Goal: Navigation & Orientation: Find specific page/section

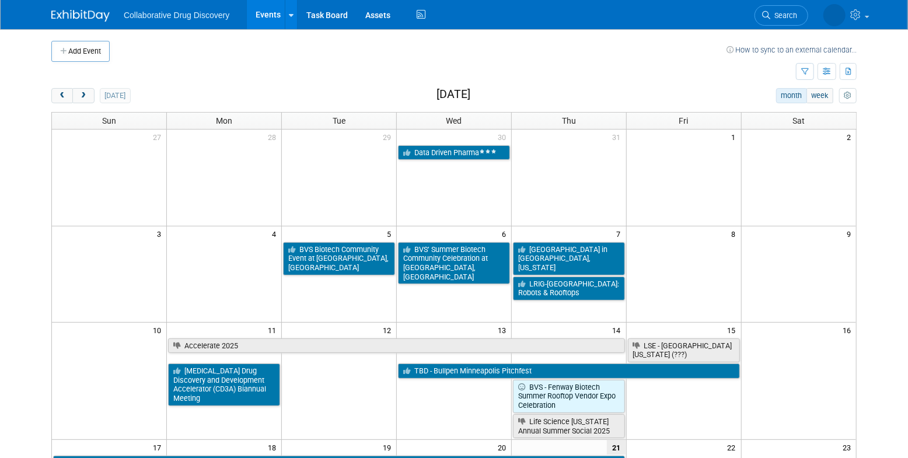
drag, startPoint x: 805, startPoint y: 66, endPoint x: 776, endPoint y: 58, distance: 29.6
click at [805, 66] on button "button" at bounding box center [805, 71] width 18 height 17
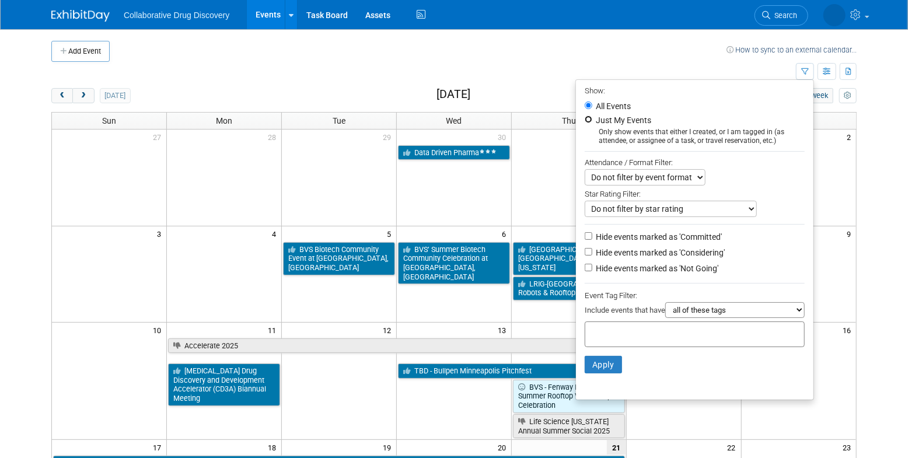
click at [585, 120] on input "Just My Events" at bounding box center [589, 120] width 8 height 8
radio input "true"
click at [607, 371] on button "Apply" at bounding box center [603, 365] width 37 height 18
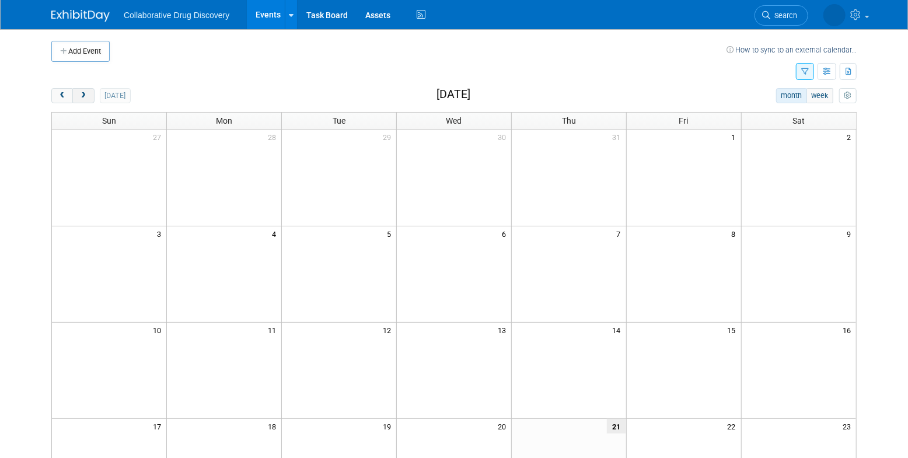
click at [87, 93] on span "next" at bounding box center [83, 96] width 9 height 8
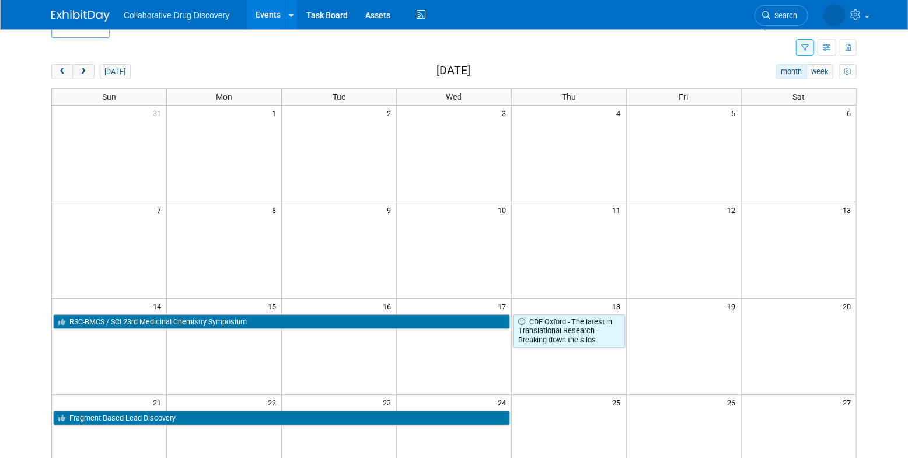
scroll to position [19, 0]
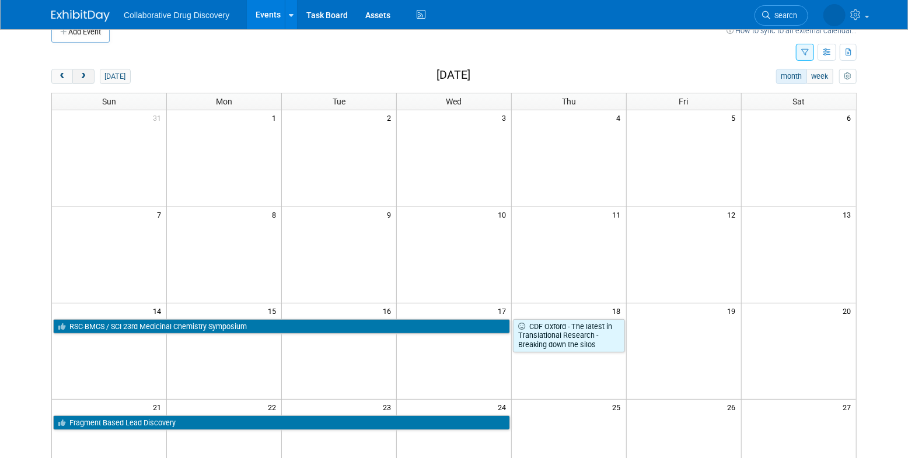
click at [84, 74] on span "next" at bounding box center [83, 77] width 9 height 8
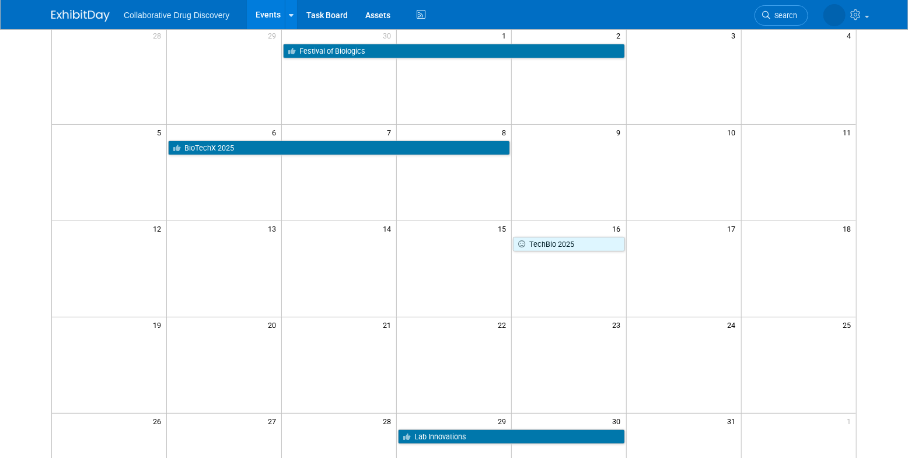
scroll to position [35, 0]
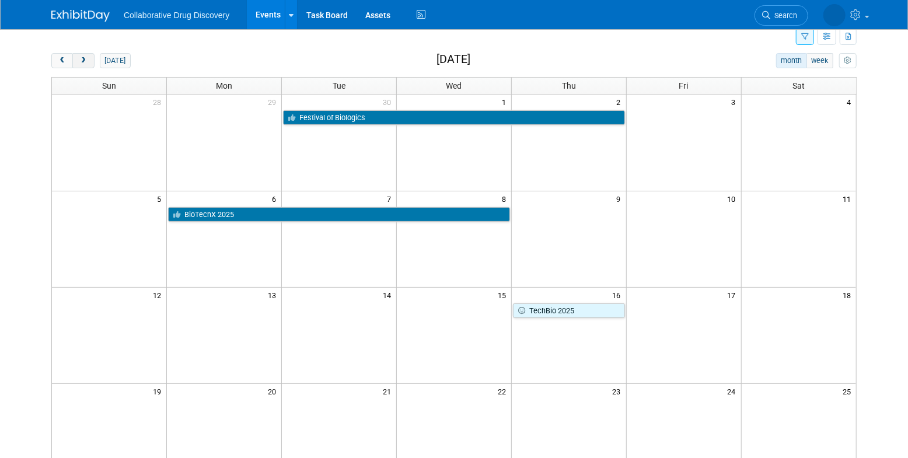
click at [87, 60] on span "next" at bounding box center [83, 61] width 9 height 8
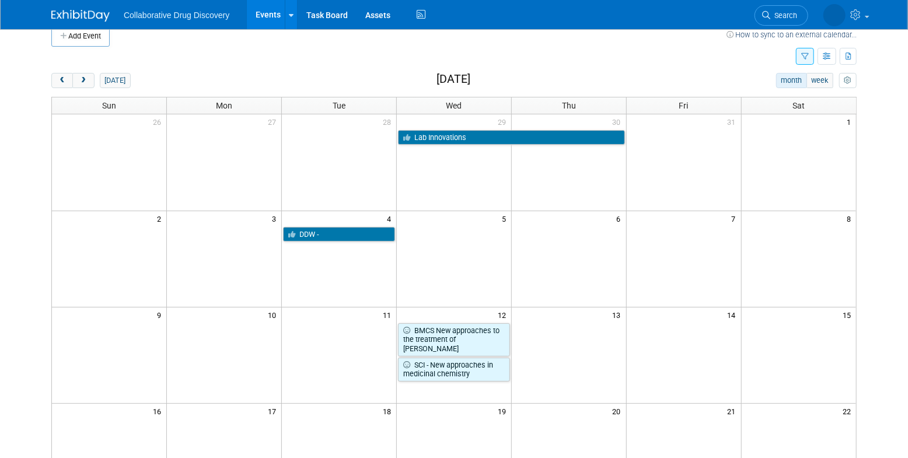
scroll to position [0, 0]
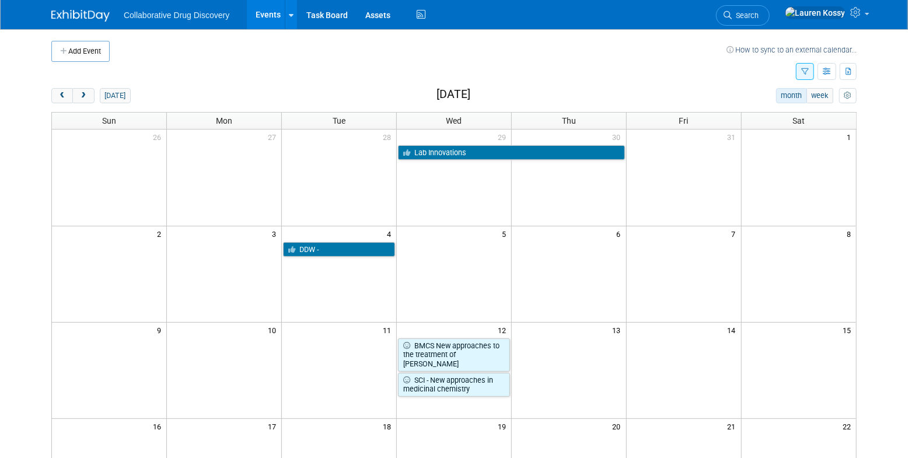
drag, startPoint x: 90, startPoint y: 99, endPoint x: 106, endPoint y: 107, distance: 17.0
click at [92, 100] on button "next" at bounding box center [83, 95] width 22 height 15
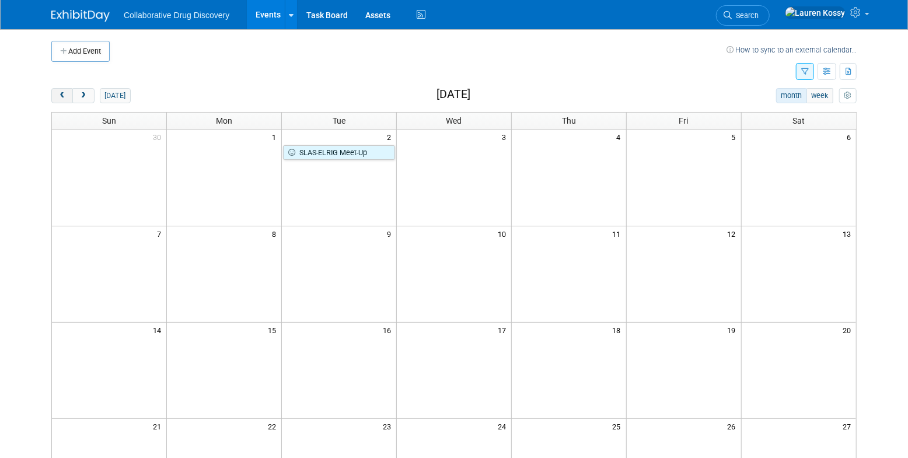
click at [67, 95] on button "prev" at bounding box center [62, 95] width 22 height 15
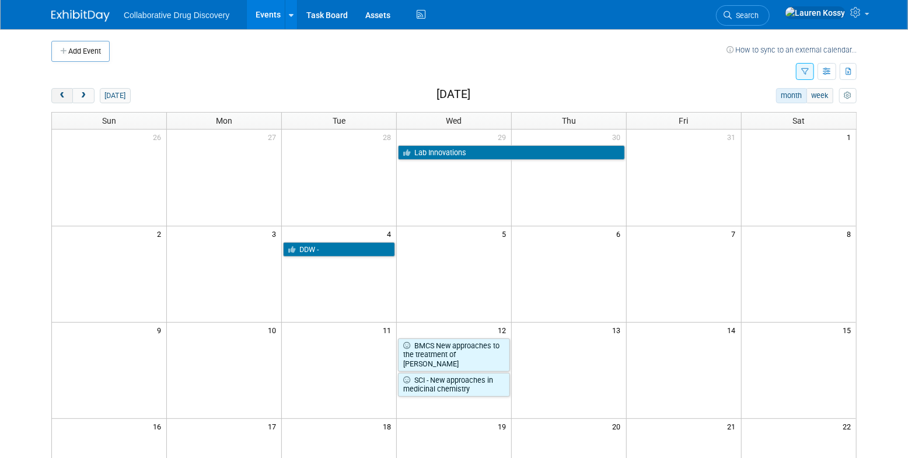
click at [67, 95] on button "prev" at bounding box center [62, 95] width 22 height 15
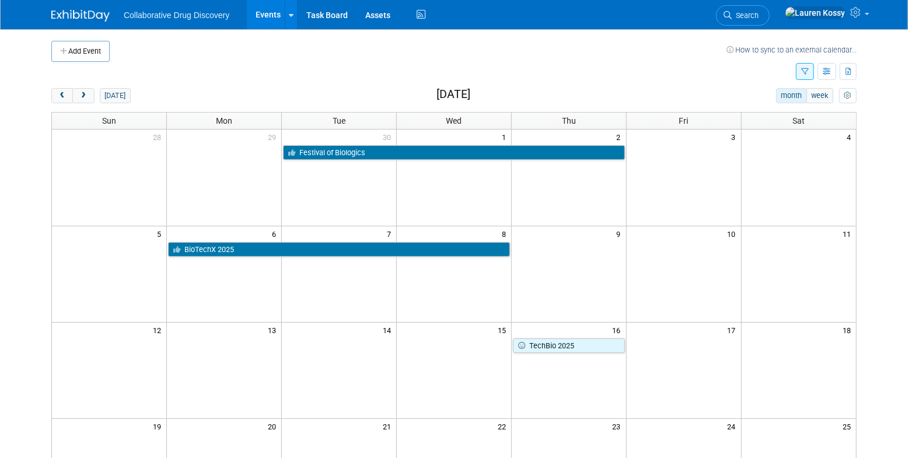
click at [804, 70] on icon "button" at bounding box center [805, 72] width 8 height 8
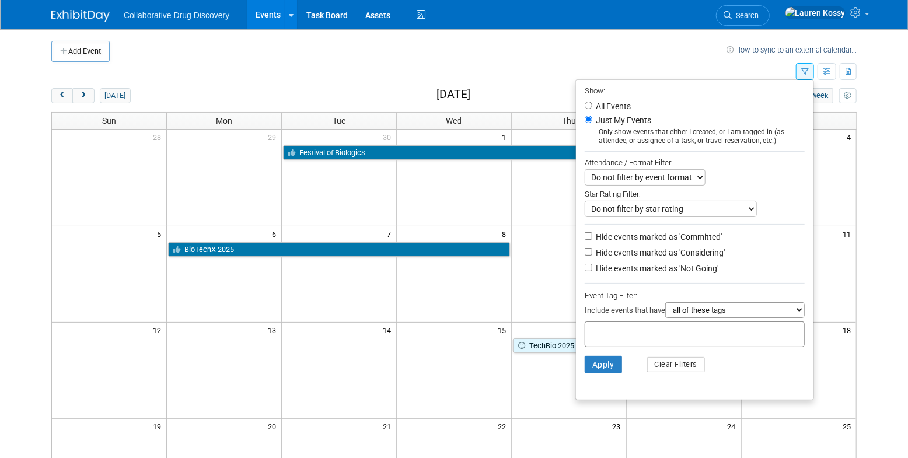
click at [642, 338] on input "text" at bounding box center [636, 333] width 93 height 12
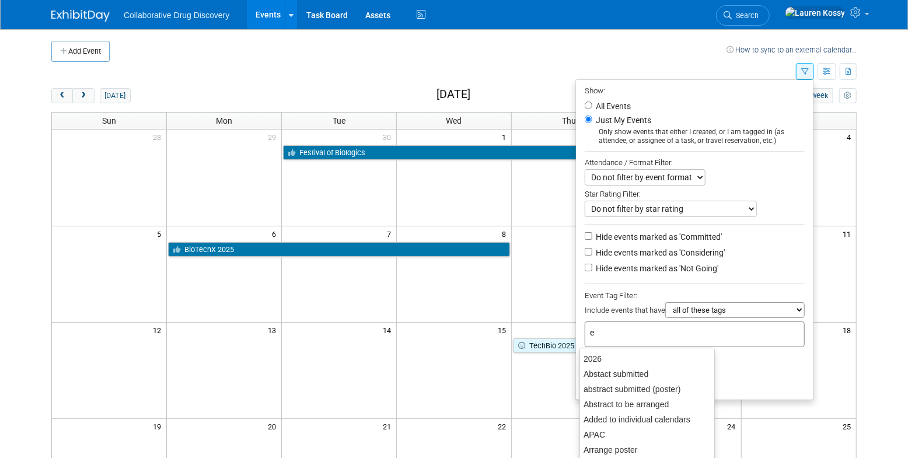
type input "eu"
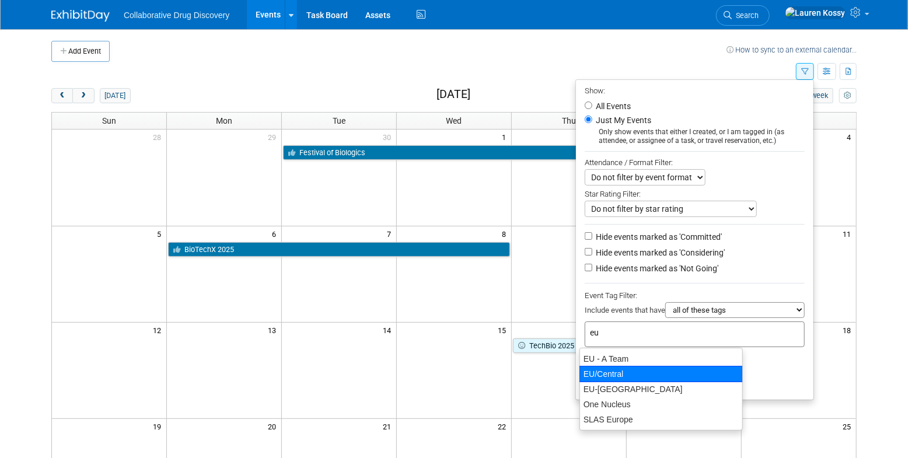
click at [614, 380] on div "EU/Central" at bounding box center [660, 374] width 163 height 16
type input "EU/Central"
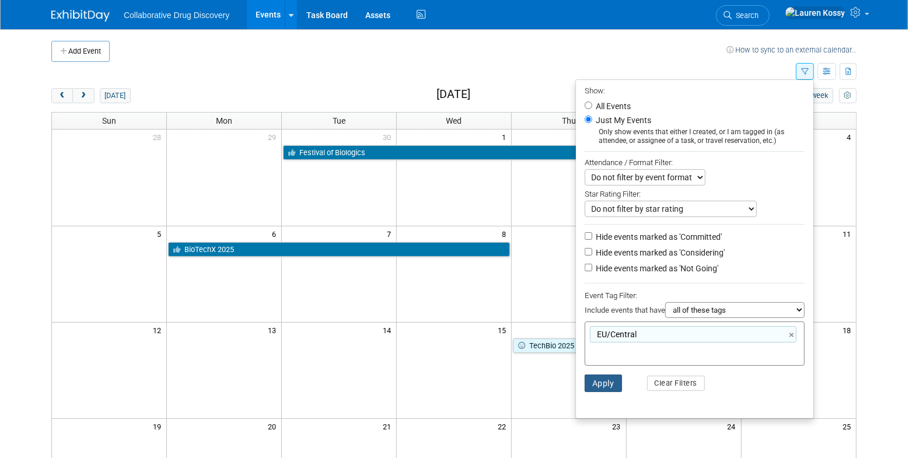
drag, startPoint x: 596, startPoint y: 376, endPoint x: 589, endPoint y: 365, distance: 12.8
click at [596, 376] on button "Apply" at bounding box center [603, 384] width 37 height 18
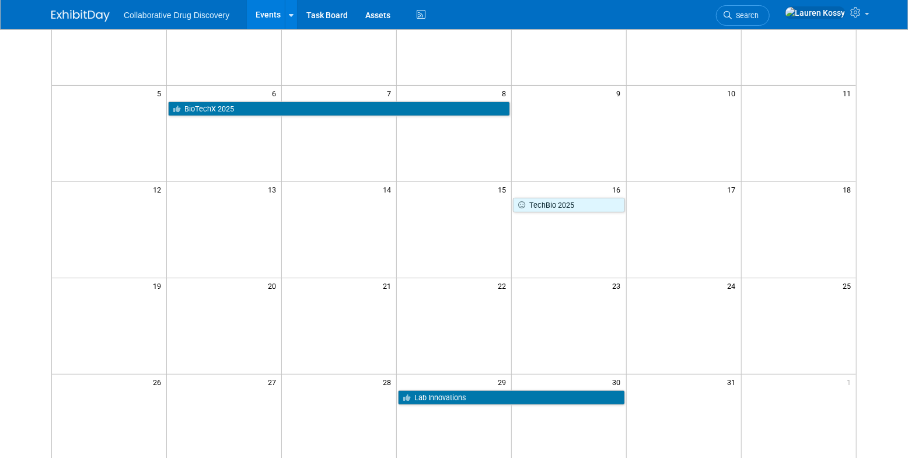
scroll to position [142, 0]
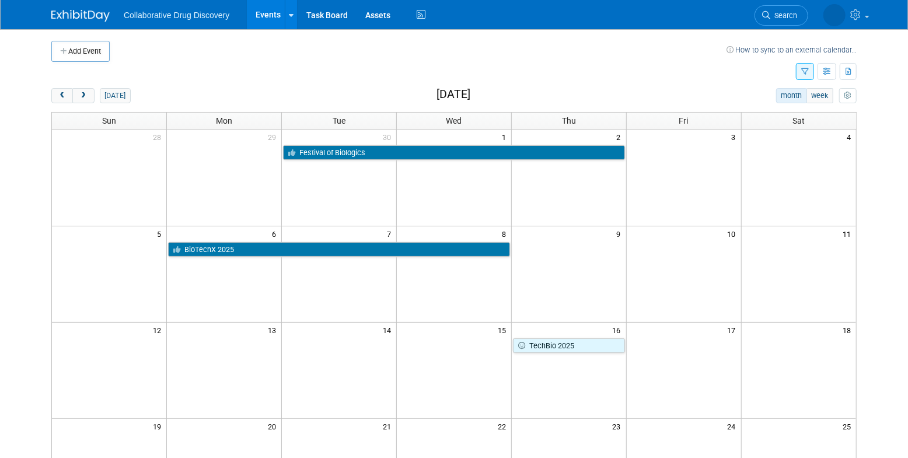
click at [798, 65] on button "button" at bounding box center [805, 71] width 18 height 17
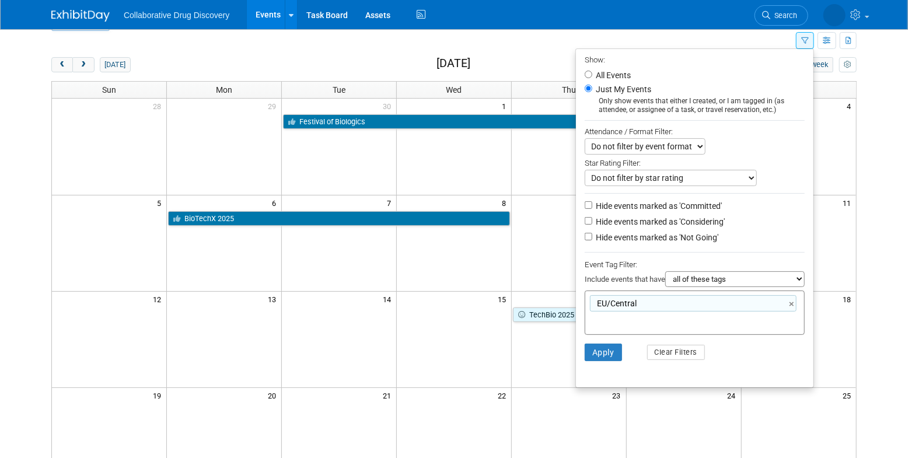
scroll to position [33, 0]
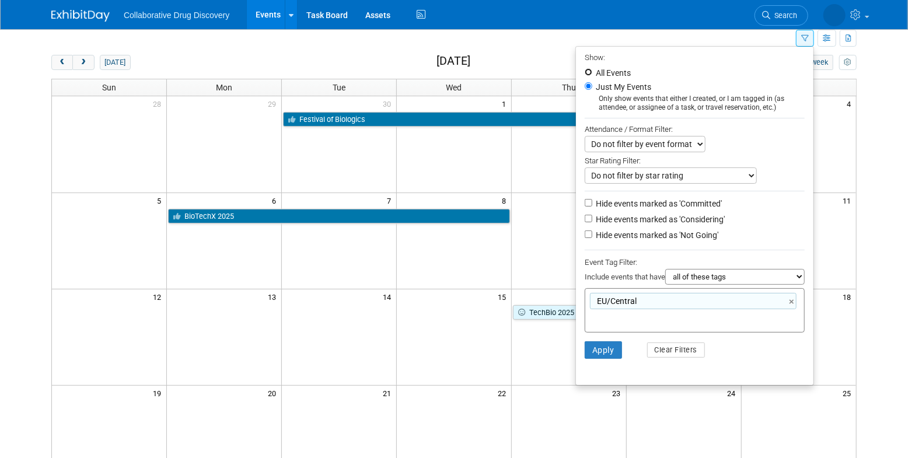
click at [585, 72] on input "All Events" at bounding box center [589, 72] width 8 height 8
radio input "true"
click at [597, 344] on button "Apply" at bounding box center [603, 350] width 37 height 18
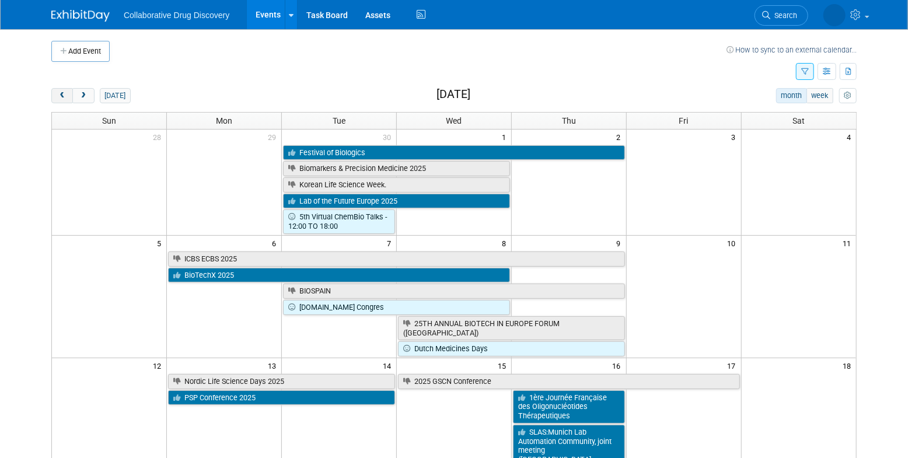
click at [59, 94] on span "prev" at bounding box center [62, 96] width 9 height 8
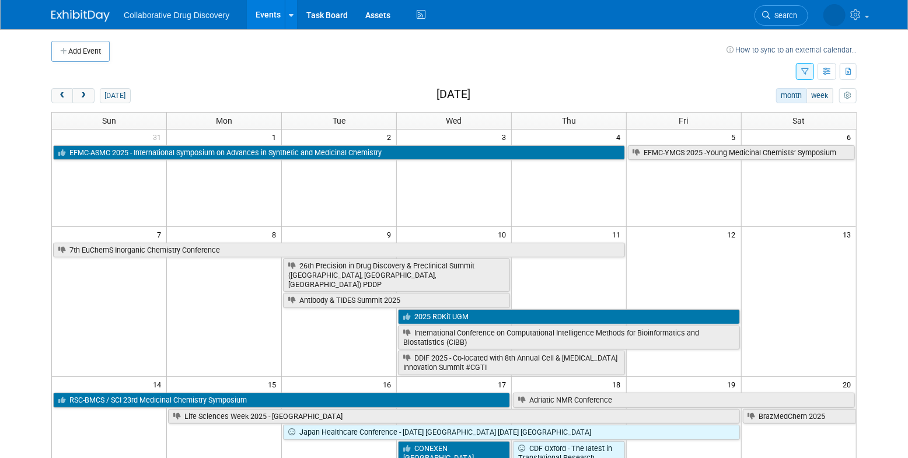
click at [87, 87] on div "Add Event How to sync to an external calendar... New Event Duplicate Event Warn…" at bounding box center [454, 461] width 823 height 864
drag, startPoint x: 80, startPoint y: 96, endPoint x: 90, endPoint y: 108, distance: 16.1
click at [79, 96] on span "next" at bounding box center [83, 96] width 9 height 8
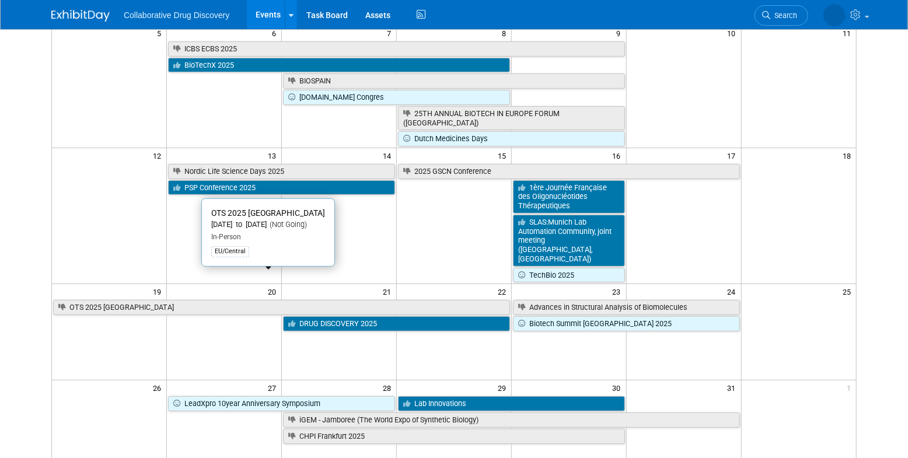
scroll to position [212, 0]
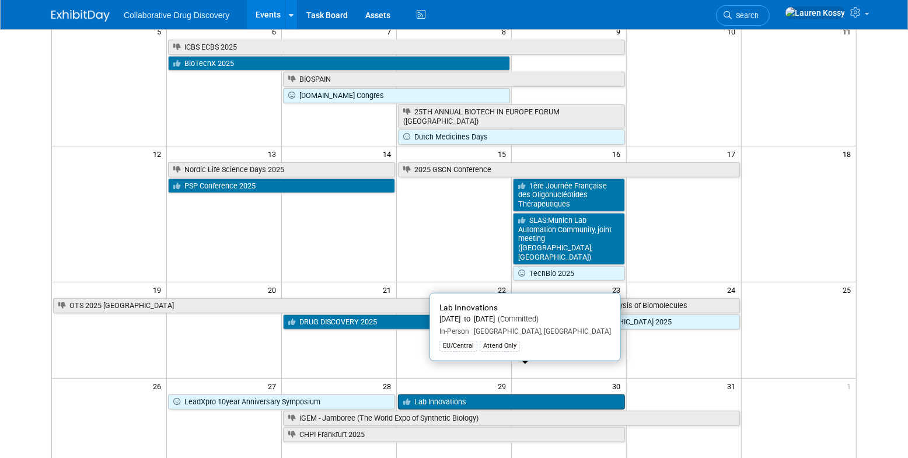
click at [450, 394] on link "Lab Innovations" at bounding box center [511, 401] width 227 height 15
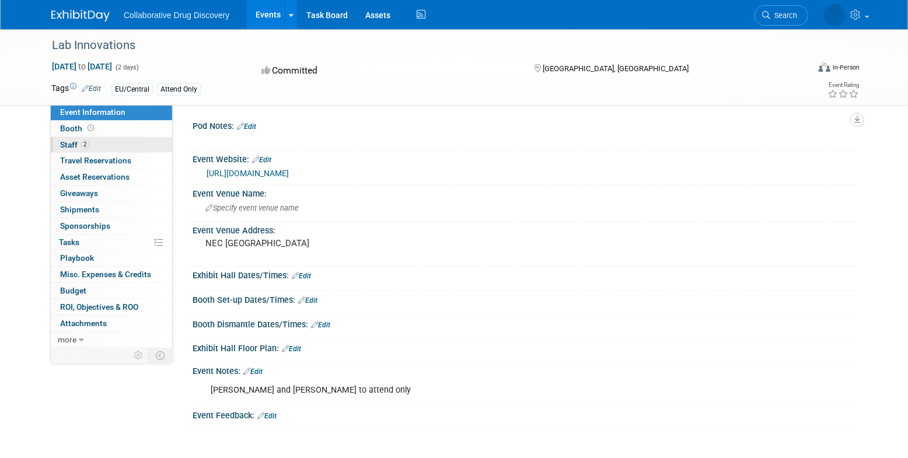
click at [88, 145] on span "2" at bounding box center [85, 144] width 9 height 9
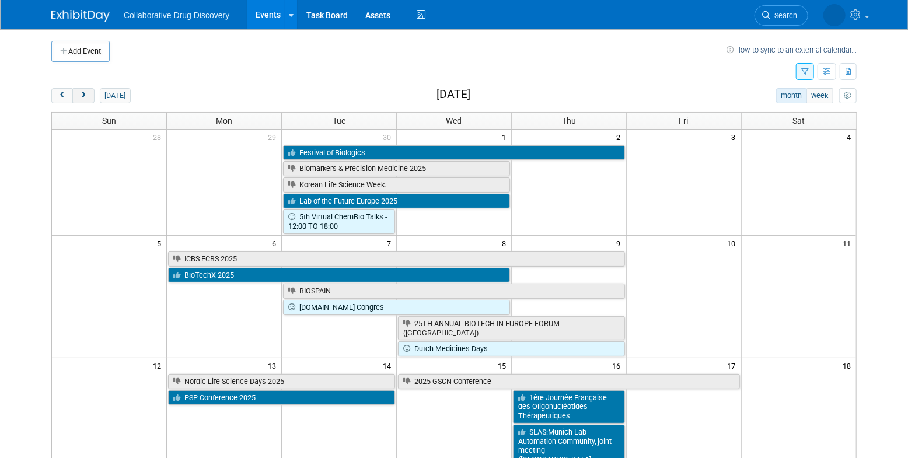
click at [78, 90] on button "next" at bounding box center [83, 95] width 22 height 15
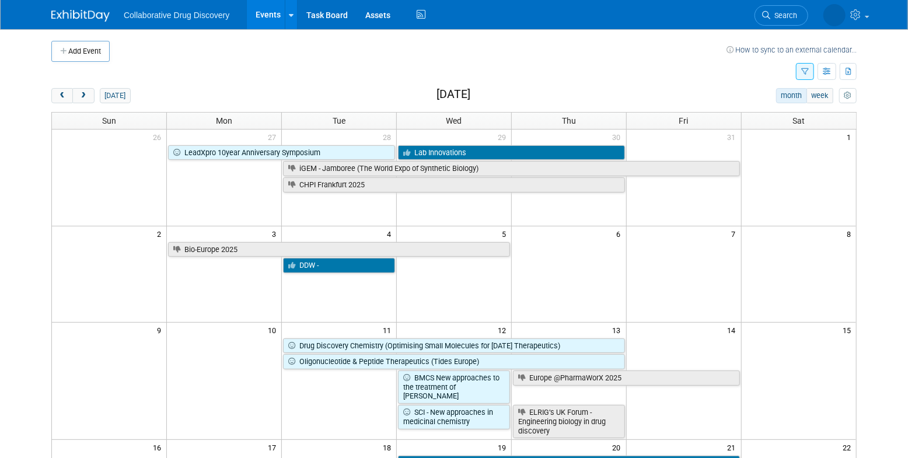
click at [60, 103] on div "today month week November 2025" at bounding box center [453, 96] width 805 height 16
click at [62, 100] on button "prev" at bounding box center [62, 95] width 22 height 15
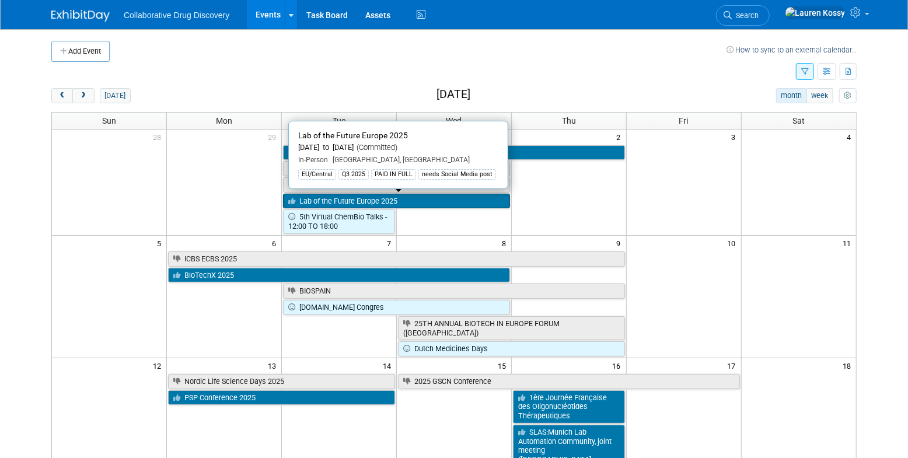
click at [315, 202] on link "Lab of the Future Europe 2025" at bounding box center [396, 201] width 227 height 15
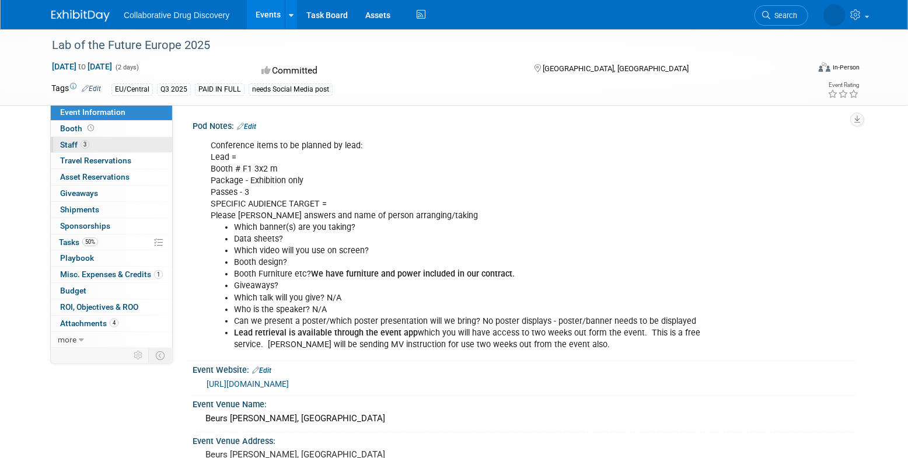
click at [97, 145] on link "3 Staff 3" at bounding box center [111, 145] width 121 height 16
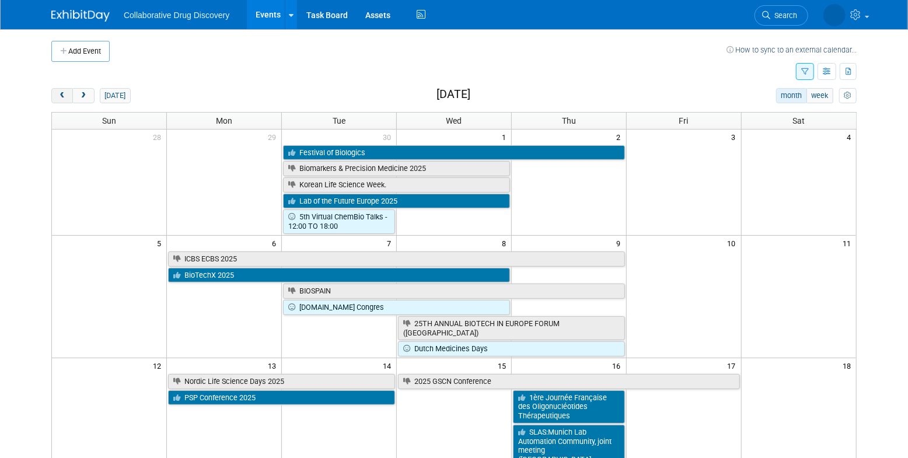
click at [63, 95] on span "prev" at bounding box center [62, 96] width 9 height 8
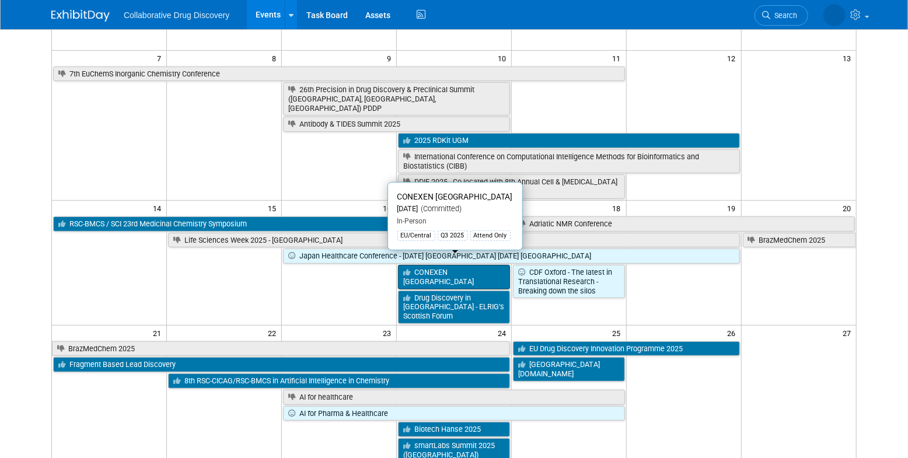
scroll to position [179, 0]
